Goal: Task Accomplishment & Management: Use online tool/utility

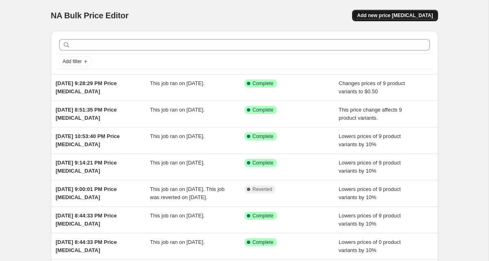
click at [389, 13] on span "Add new price [MEDICAL_DATA]" at bounding box center [395, 15] width 76 height 7
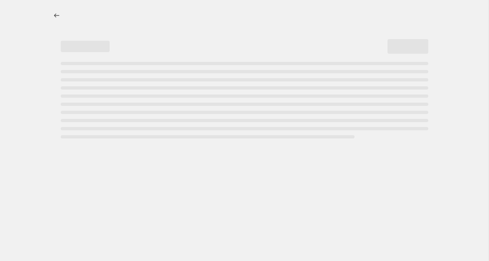
select select "percentage"
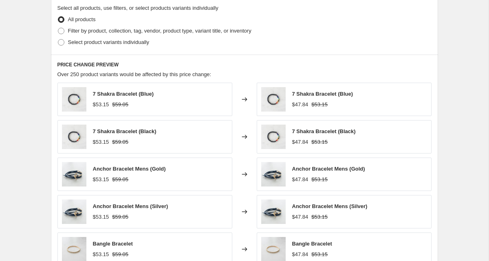
scroll to position [388, 0]
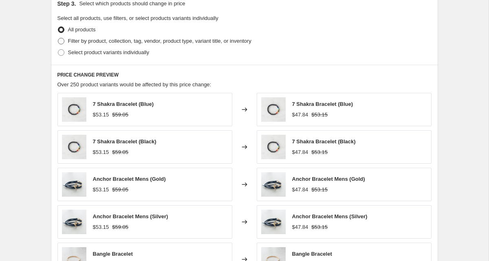
click at [151, 42] on span "Filter by product, collection, tag, vendor, product type, variant title, or inv…" at bounding box center [160, 41] width 184 height 6
click at [58, 38] on input "Filter by product, collection, tag, vendor, product type, variant title, or inv…" at bounding box center [58, 38] width 0 height 0
radio input "true"
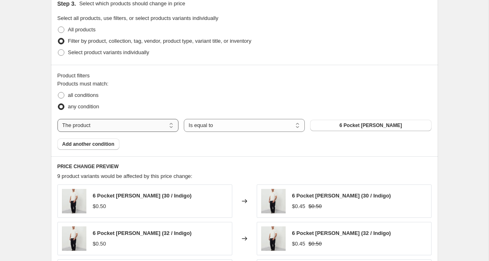
click at [142, 122] on select "The product The product's collection The product's tag The product's vendor The…" at bounding box center [118, 125] width 121 height 13
select select "title"
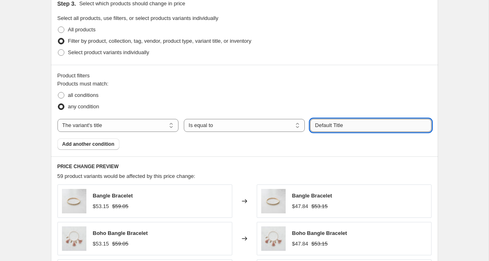
click at [345, 124] on input "Default Title" at bounding box center [370, 125] width 121 height 13
type input "small"
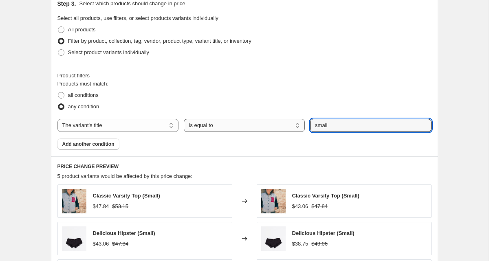
click at [285, 124] on select "Is equal to Is not equal to Contains" at bounding box center [244, 125] width 121 height 13
select select "contains"
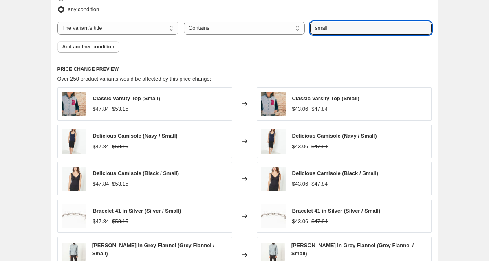
scroll to position [487, 0]
